Goal: Transaction & Acquisition: Purchase product/service

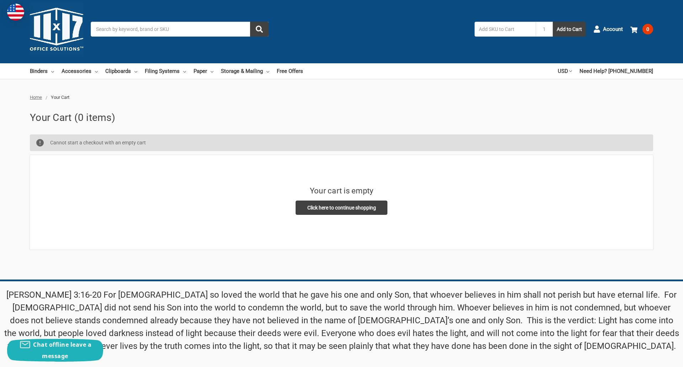
scroll to position [5, 0]
click at [529, 316] on input "Email Address" at bounding box center [529, 323] width 158 height 15
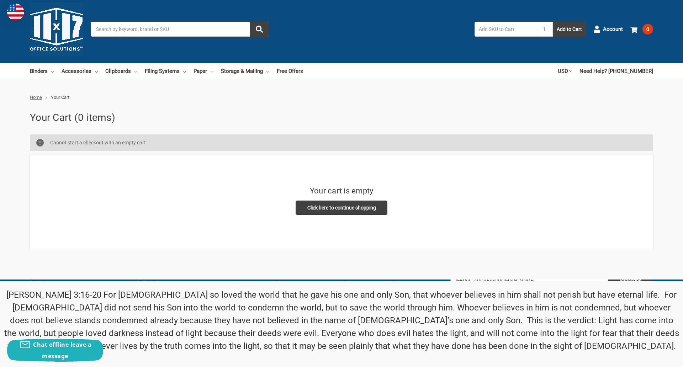
type input "reflectiz@bigcommerce.com"
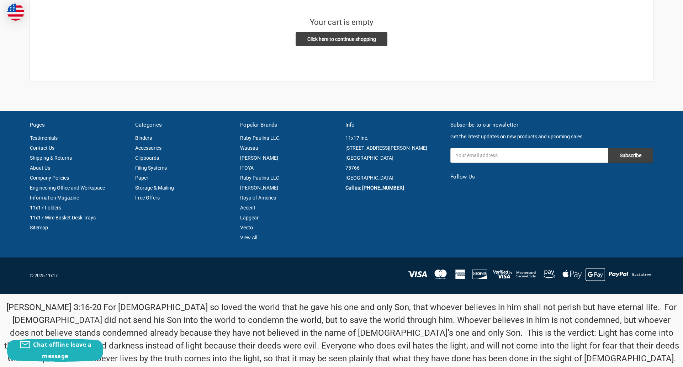
scroll to position [186, 0]
